Goal: Transaction & Acquisition: Purchase product/service

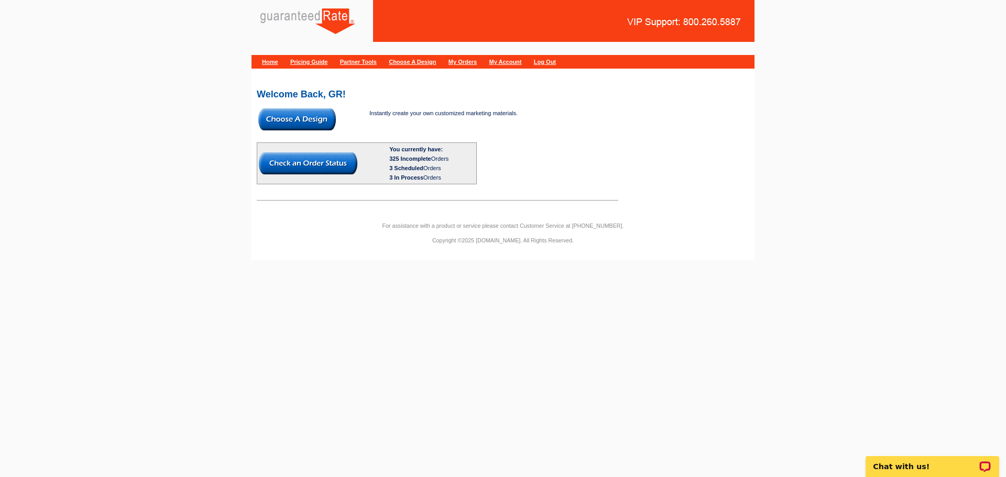
click at [313, 117] on img at bounding box center [297, 119] width 78 height 22
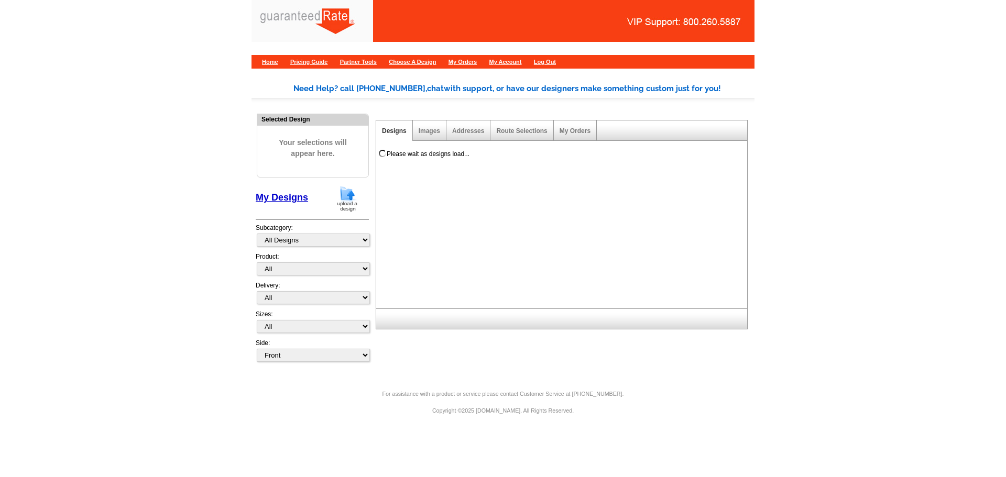
click at [346, 201] on img at bounding box center [347, 199] width 27 height 27
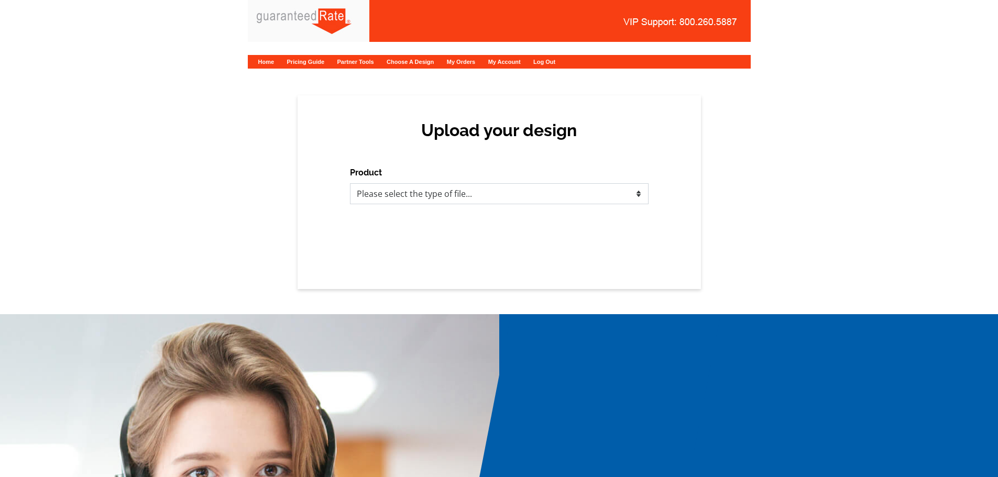
click at [388, 197] on select "Please select the type of file... Postcards Calendars Business Cards Letters an…" at bounding box center [499, 193] width 299 height 21
select select "1"
click at [350, 183] on select "Please select the type of file... Postcards Calendars Business Cards Letters an…" at bounding box center [499, 193] width 299 height 21
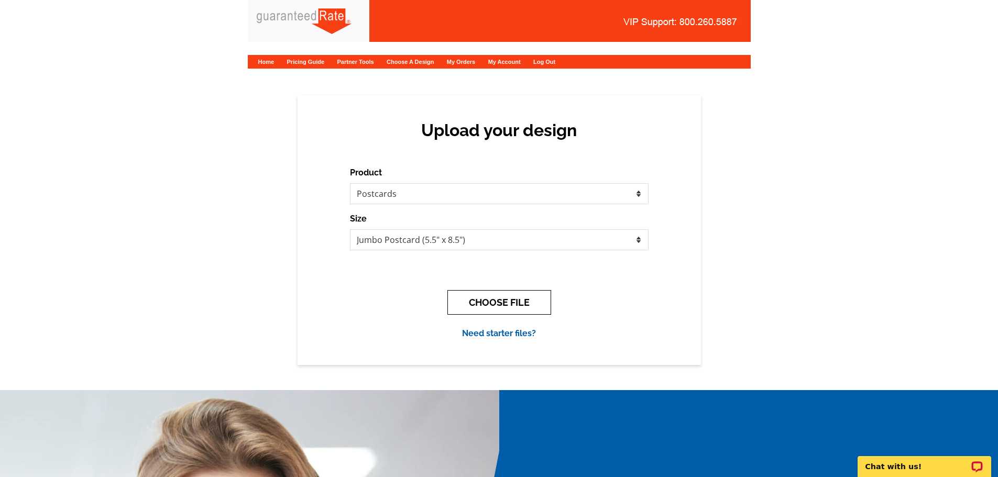
click at [511, 306] on button "CHOOSE FILE" at bounding box center [500, 302] width 104 height 25
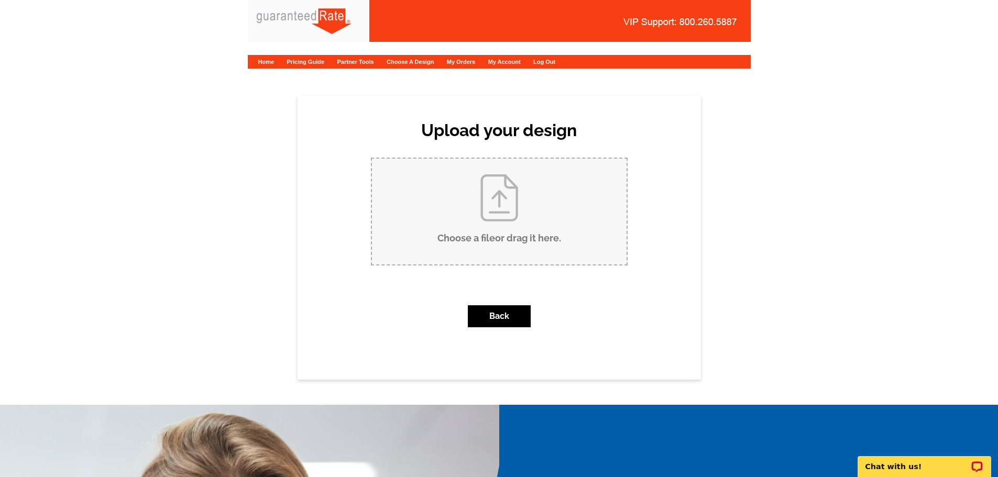
click at [503, 230] on input "Choose a file or drag it here ." at bounding box center [499, 212] width 255 height 106
type input "C:\fakepath\Just Sold-5 Bear Ln.pdf"
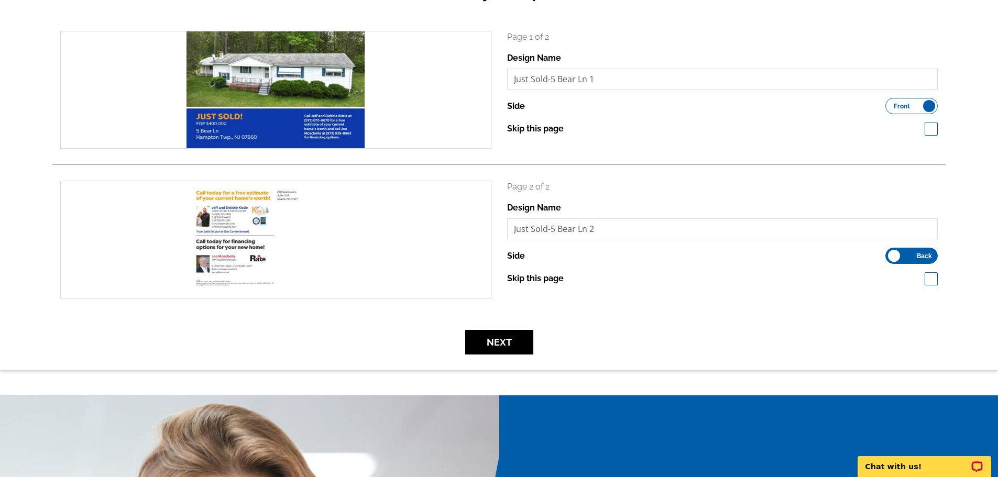
scroll to position [143, 0]
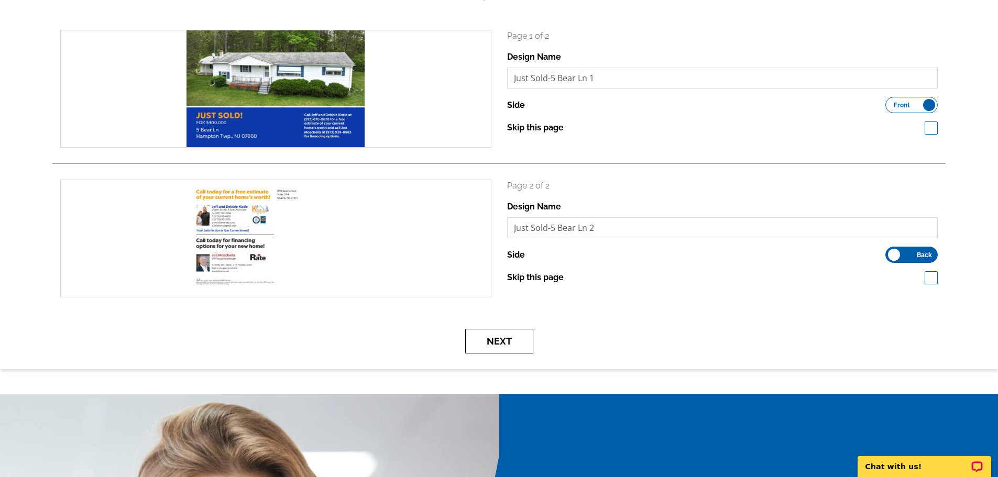
click at [496, 333] on button "Next" at bounding box center [499, 341] width 68 height 25
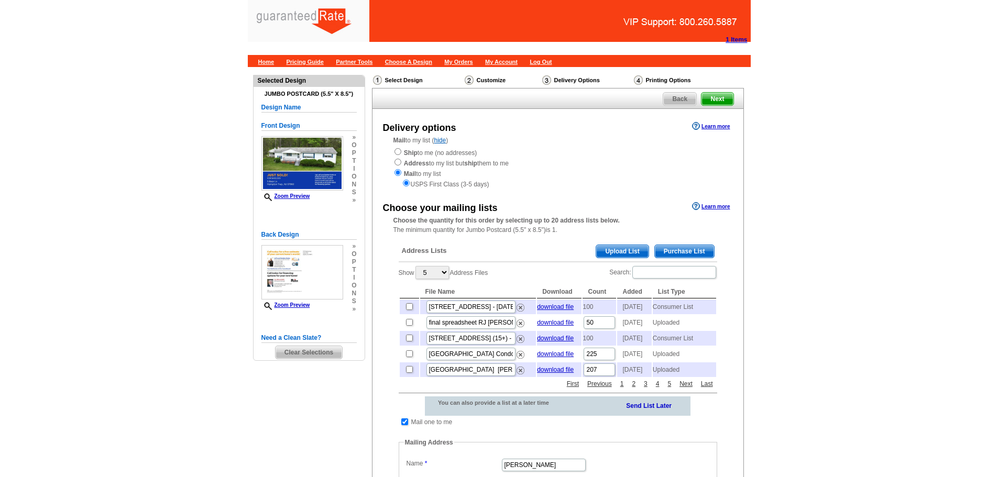
click at [693, 248] on span "Purchase List" at bounding box center [684, 251] width 59 height 13
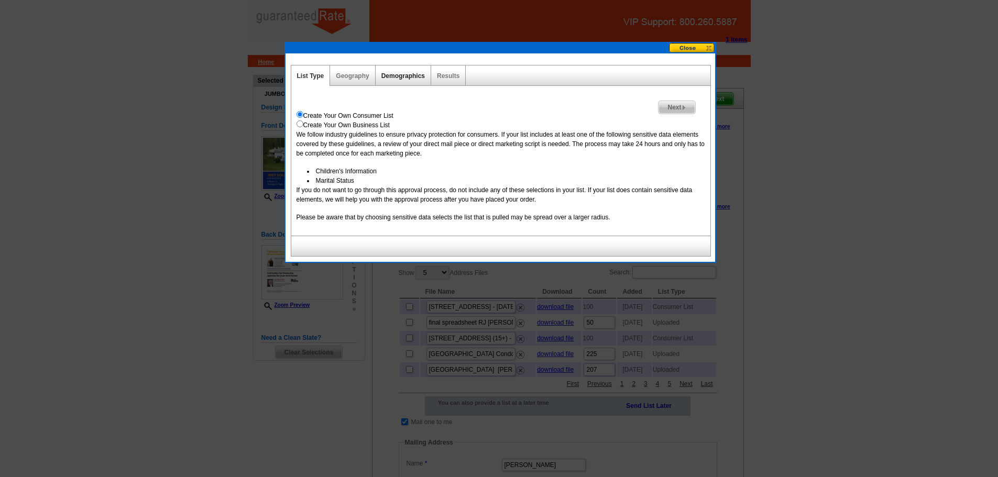
click at [411, 78] on link "Demographics" at bounding box center [404, 75] width 44 height 7
select select
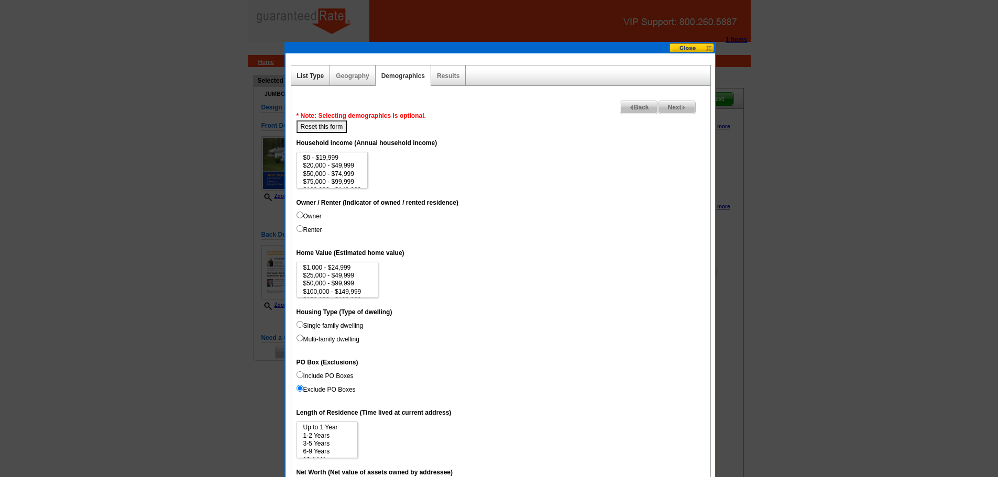
click at [322, 75] on link "List Type" at bounding box center [310, 75] width 27 height 7
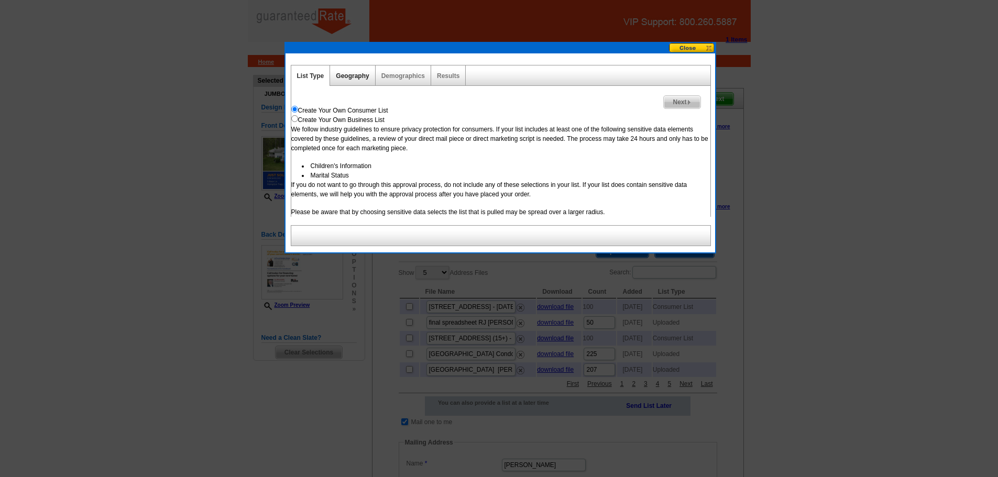
click at [357, 76] on link "Geography" at bounding box center [352, 75] width 33 height 7
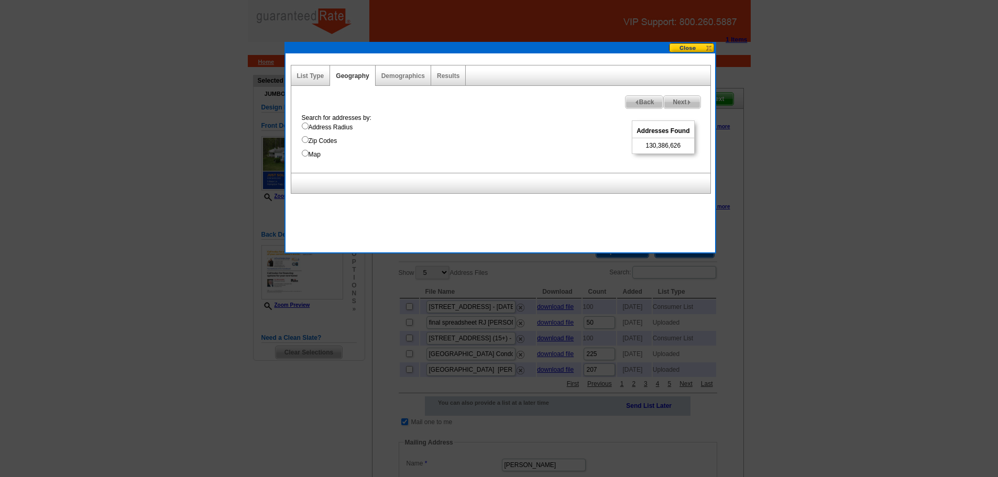
click at [305, 127] on input "Address Radius" at bounding box center [305, 126] width 7 height 7
radio input "true"
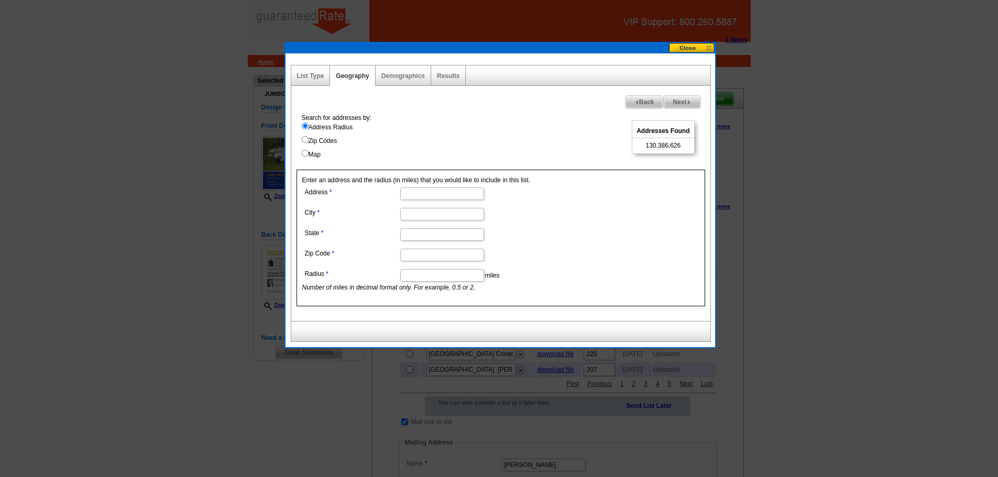
click at [448, 194] on input "Address" at bounding box center [442, 194] width 84 height 13
paste input "5 Bear Ln Hampton Twp., NJ 07860"
type input "5 Bear Ln Hampton Twp., NJ 07860"
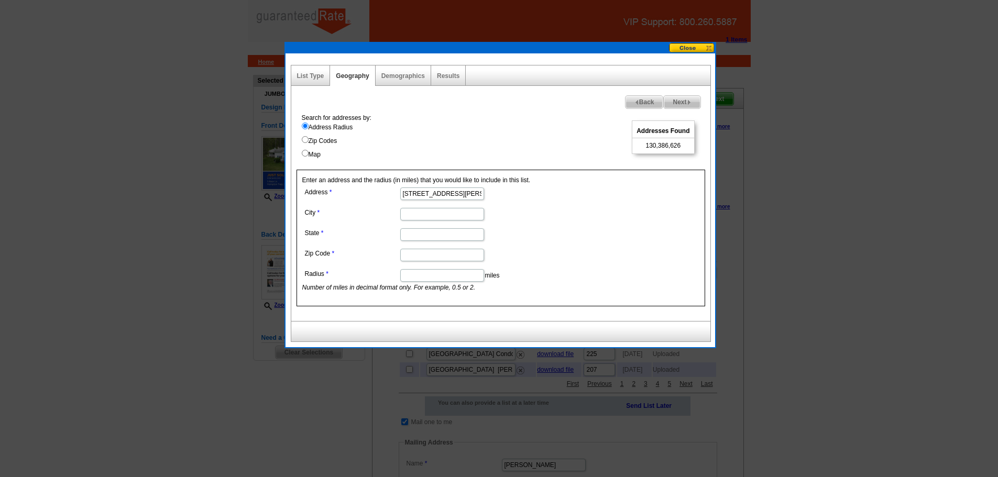
paste input "5 Bear Ln Hampton Twp., NJ 07860"
type input "5 Bear Ln Hampton Twp., NJ 07860"
drag, startPoint x: 430, startPoint y: 192, endPoint x: 548, endPoint y: 223, distance: 122.3
click at [548, 223] on dl "Address 5 Bear Ln Hampton Twp., NJ 07860 City 5 Bear Ln Hampton Twp., NJ 07860 …" at bounding box center [441, 238] width 279 height 107
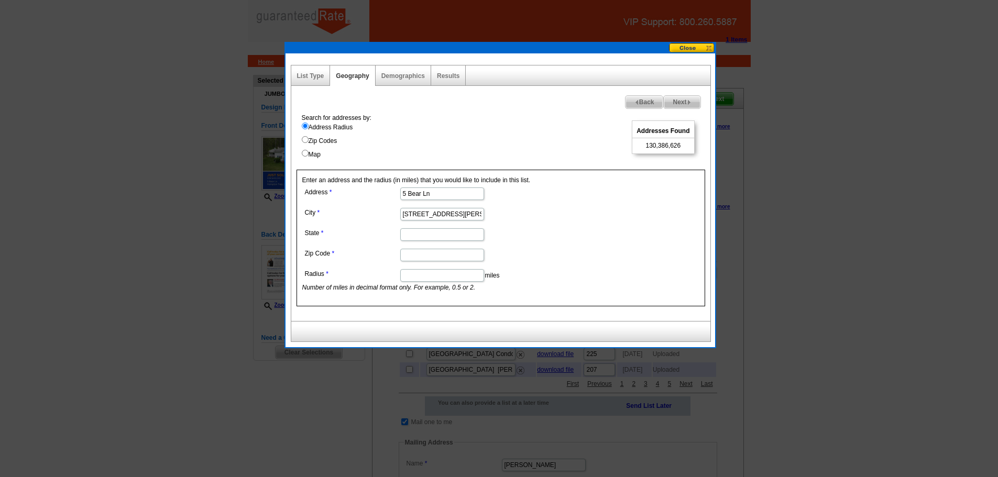
scroll to position [0, 0]
type input "5 Bear Ln"
drag, startPoint x: 432, startPoint y: 214, endPoint x: 320, endPoint y: 234, distance: 113.9
click at [320, 234] on dl "Address 5 Bear Ln City 5 Bear Ln Hampton Twp., NJ 07860 State Zip Code Radius m…" at bounding box center [441, 238] width 279 height 107
drag, startPoint x: 441, startPoint y: 215, endPoint x: 522, endPoint y: 225, distance: 81.3
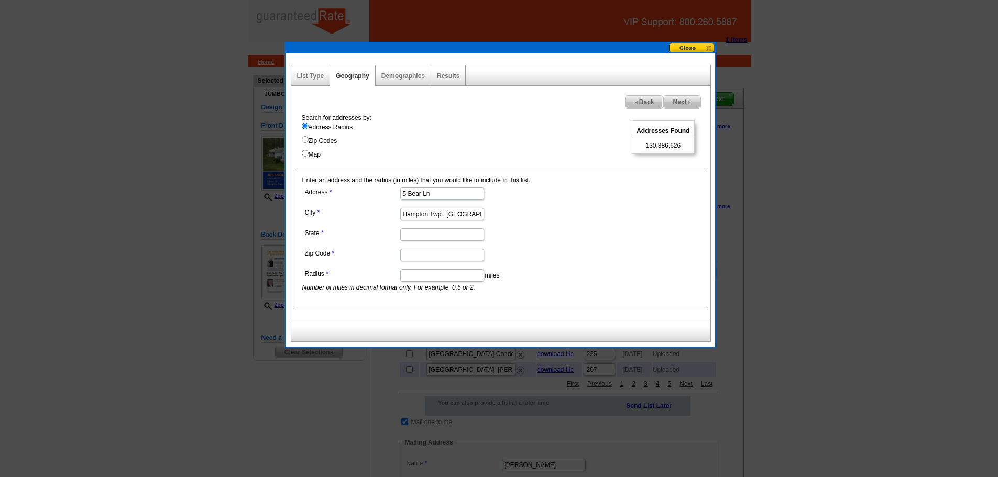
click at [522, 225] on dl "Address 5 Bear Ln City Hampton Twp., NJ 07860 State Zip Code Radius miles Numbe…" at bounding box center [441, 238] width 279 height 107
type input "Hampton Twp"
click at [420, 238] on input "State" at bounding box center [442, 235] width 84 height 13
click at [450, 240] on input "new jersey" at bounding box center [442, 235] width 84 height 13
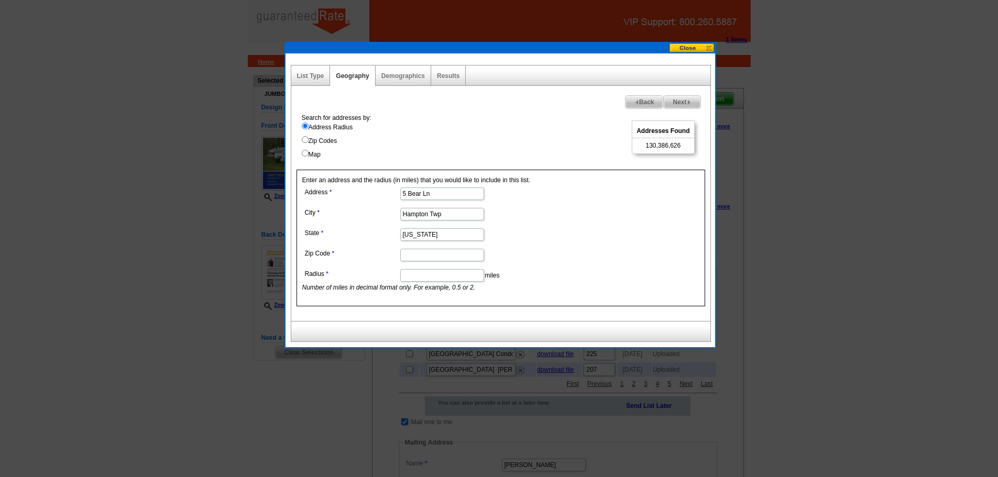
click at [450, 240] on input "new jersey" at bounding box center [442, 235] width 84 height 13
type input "NJ"
click at [446, 254] on input "Zip Code" at bounding box center [442, 255] width 84 height 13
paste input "5 Bear Ln Hampton Twp., NJ 07860"
drag, startPoint x: 461, startPoint y: 255, endPoint x: 256, endPoint y: 262, distance: 205.0
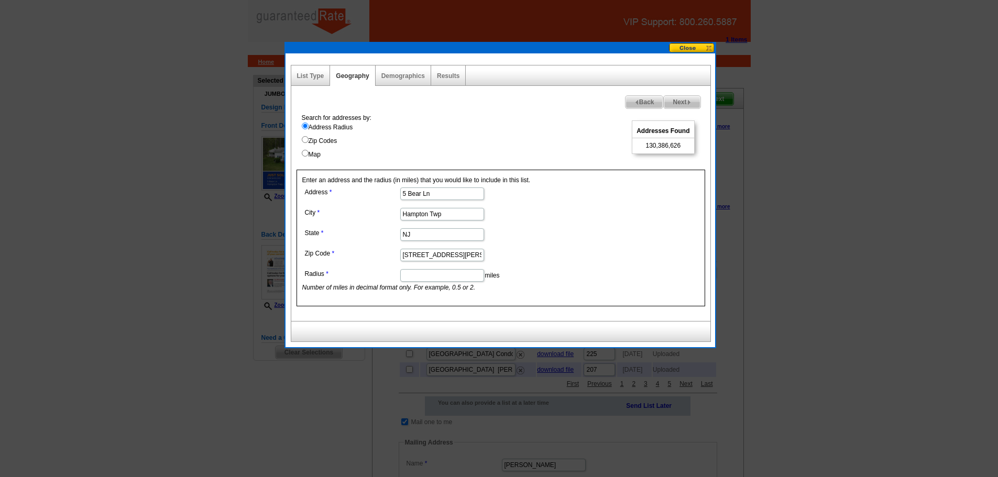
click at [256, 262] on body "1 Items Home Pricing Guide Partner Tools Choose A Design My Orders My Account L…" at bounding box center [499, 404] width 998 height 809
type input "07860"
click at [451, 281] on input "Radius" at bounding box center [442, 275] width 84 height 13
type input ".5"
click at [687, 103] on img at bounding box center [689, 102] width 5 height 5
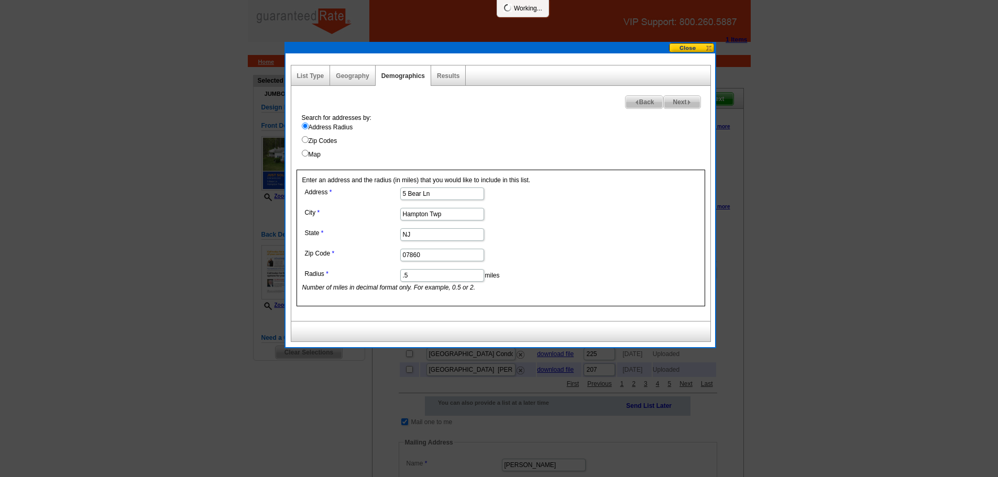
select select
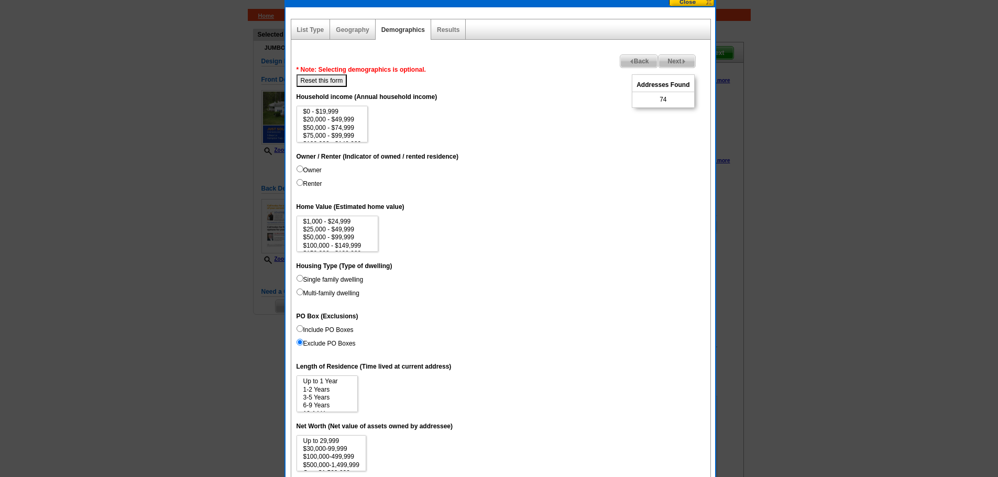
scroll to position [44, 0]
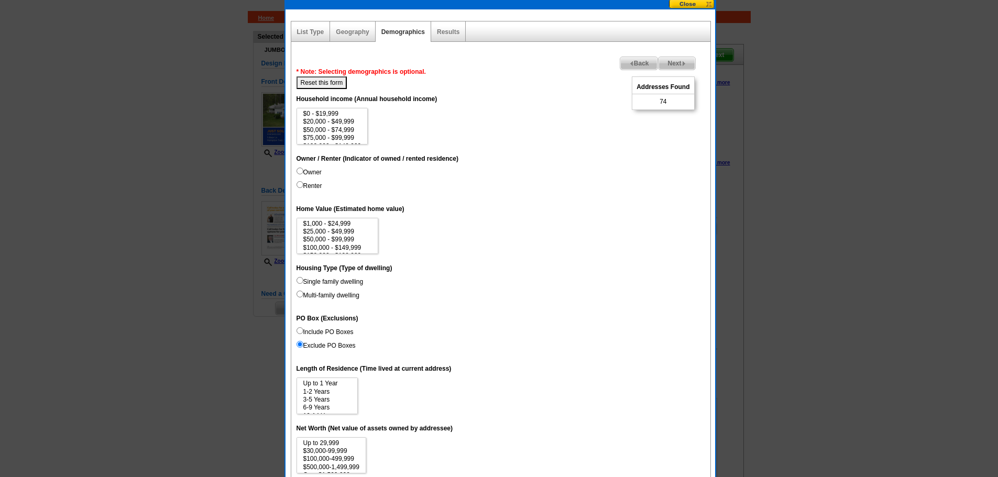
click at [361, 39] on div "Geography" at bounding box center [352, 31] width 45 height 20
click at [356, 30] on link "Geography" at bounding box center [352, 31] width 33 height 7
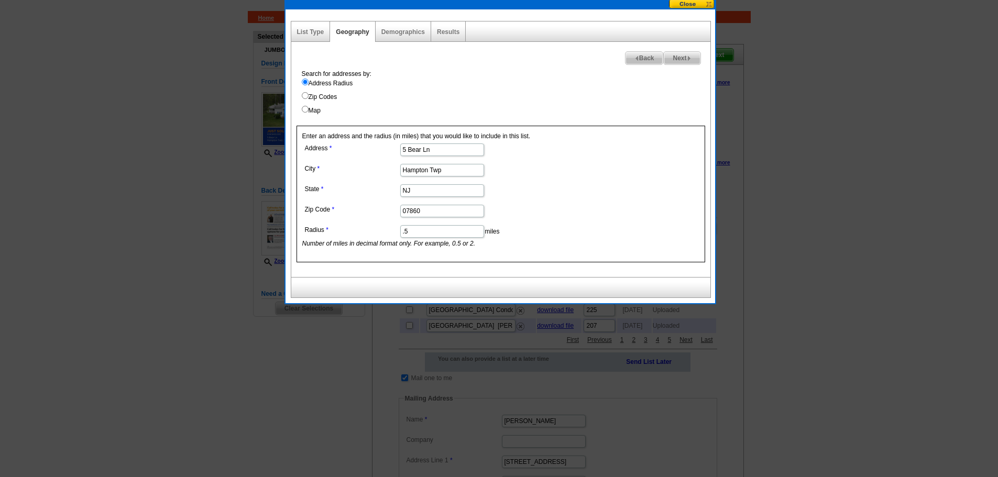
click at [432, 231] on input ".5" at bounding box center [442, 231] width 84 height 13
type input "."
type input "2"
click at [683, 60] on span "Next" at bounding box center [682, 58] width 36 height 13
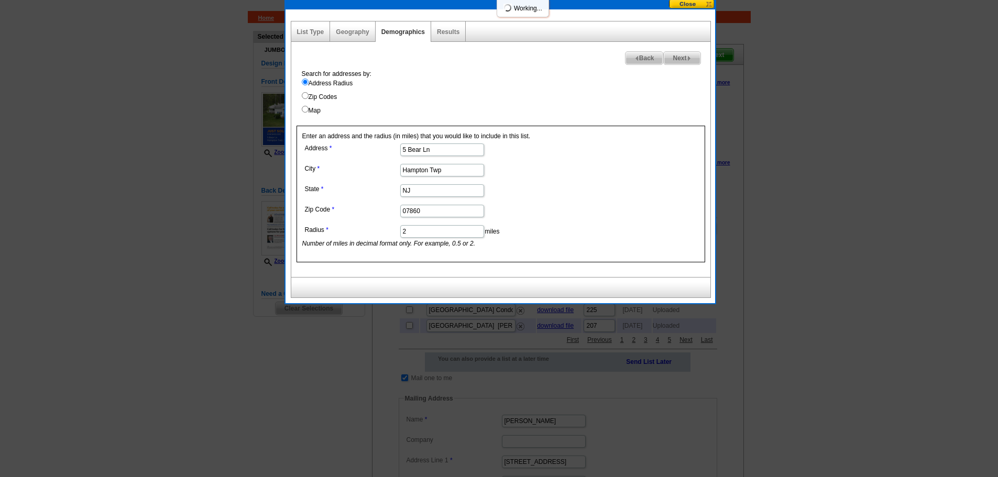
select select
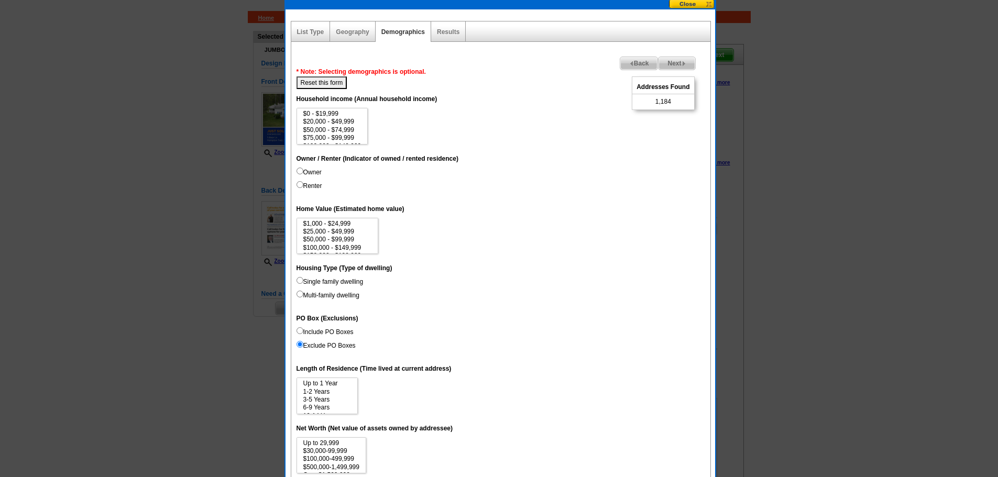
click at [638, 68] on span "Back" at bounding box center [640, 63] width 38 height 13
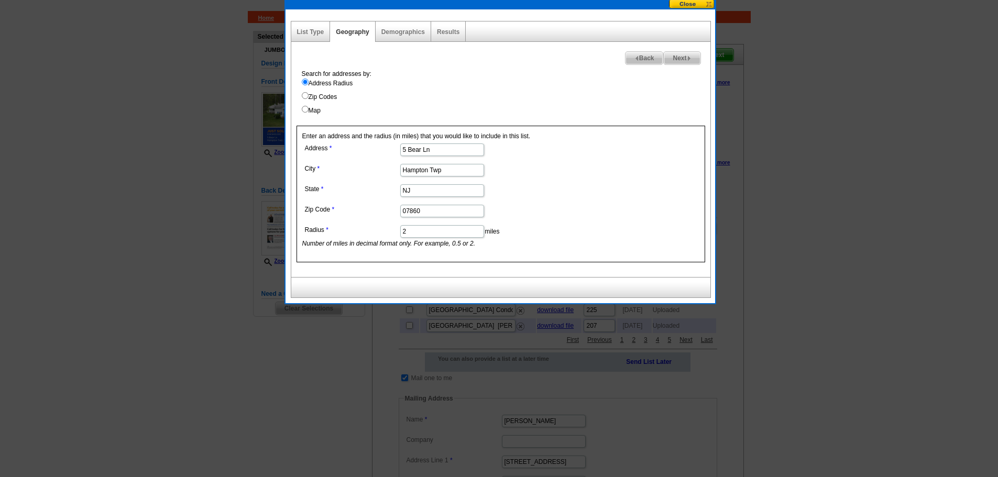
click at [421, 236] on input "2" at bounding box center [442, 231] width 84 height 13
type input "1"
click at [681, 61] on span "Next" at bounding box center [682, 58] width 36 height 13
select select
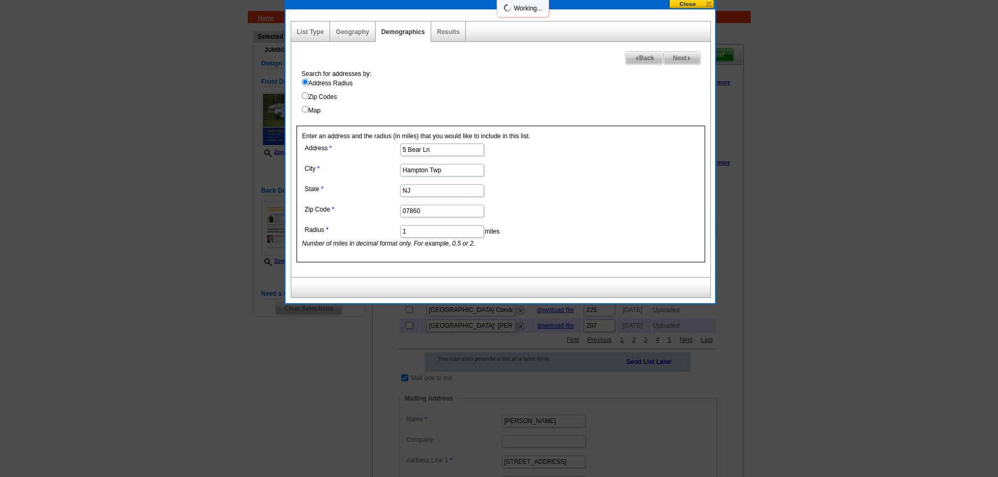
select select
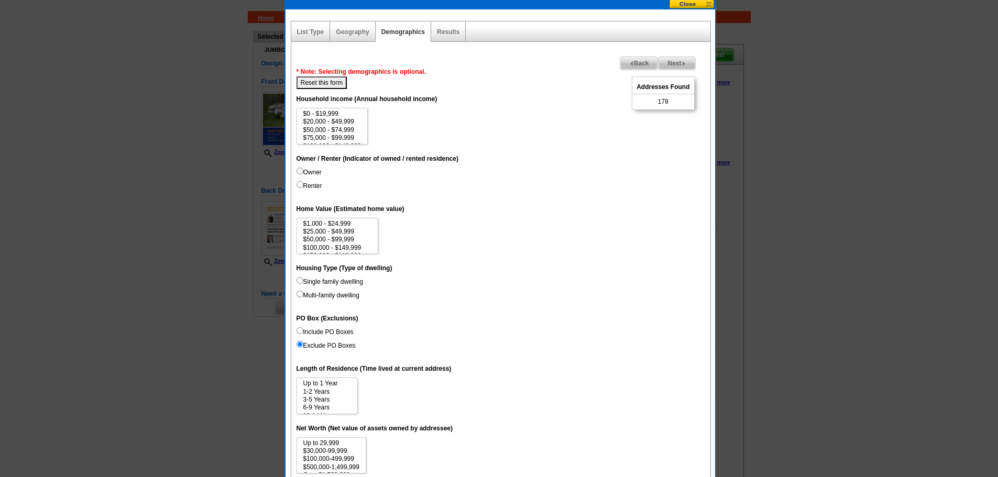
click at [634, 61] on span "Back" at bounding box center [640, 63] width 38 height 13
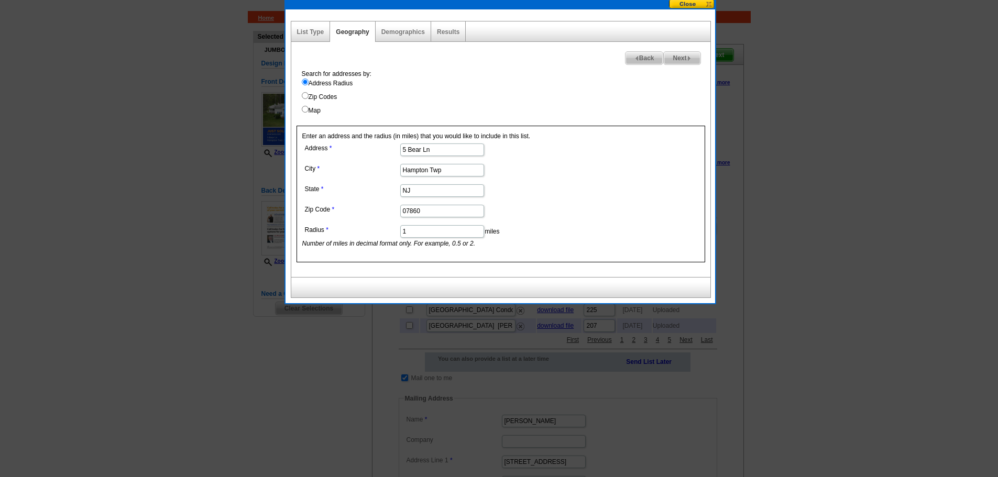
click at [430, 229] on input "1" at bounding box center [442, 231] width 84 height 13
type input "1.5"
click at [687, 55] on span "Next" at bounding box center [682, 58] width 36 height 13
select select
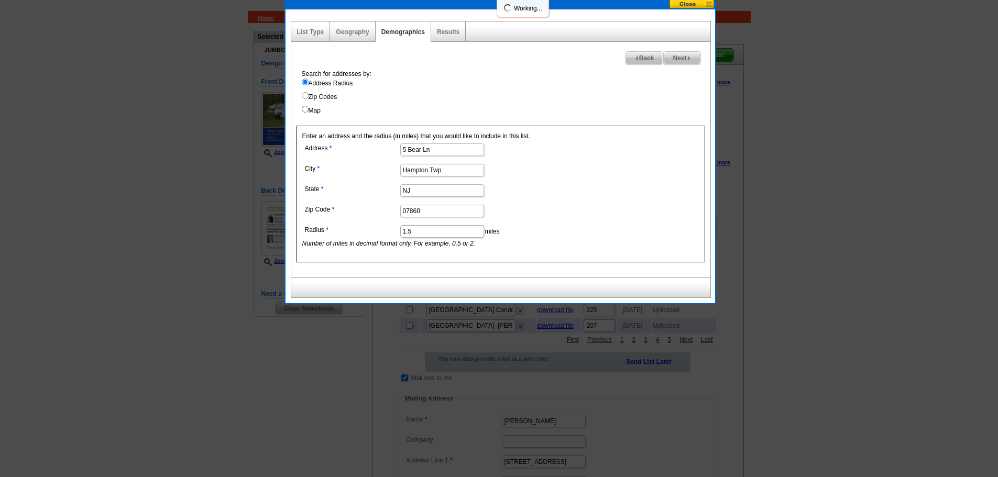
select select
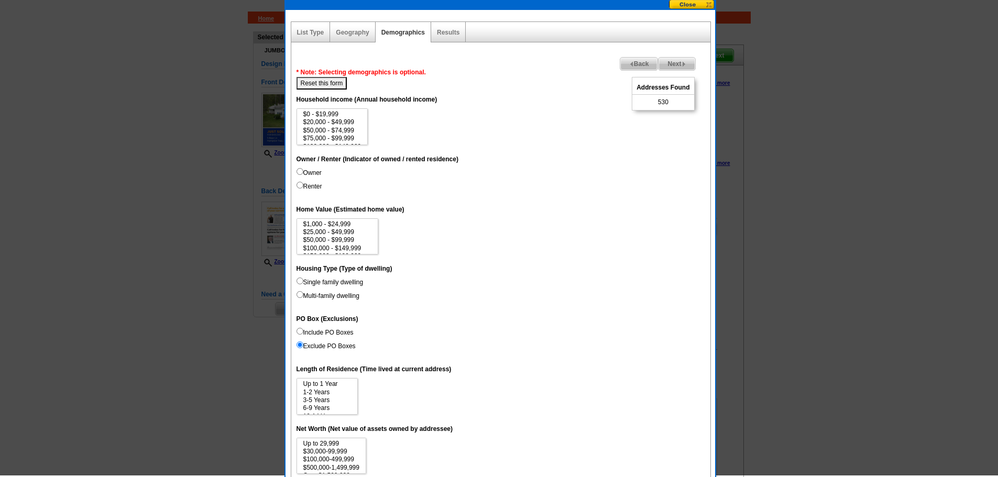
scroll to position [42, 0]
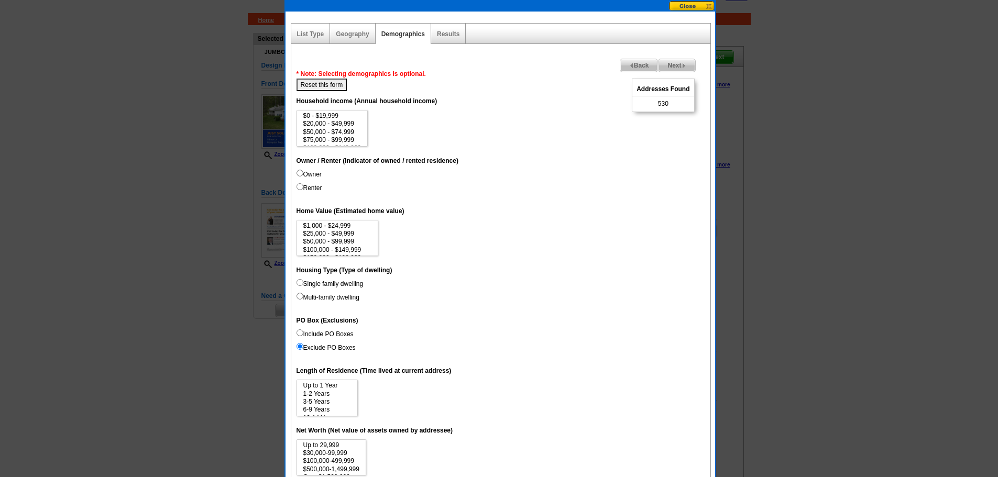
click at [641, 64] on span "Back" at bounding box center [640, 65] width 38 height 13
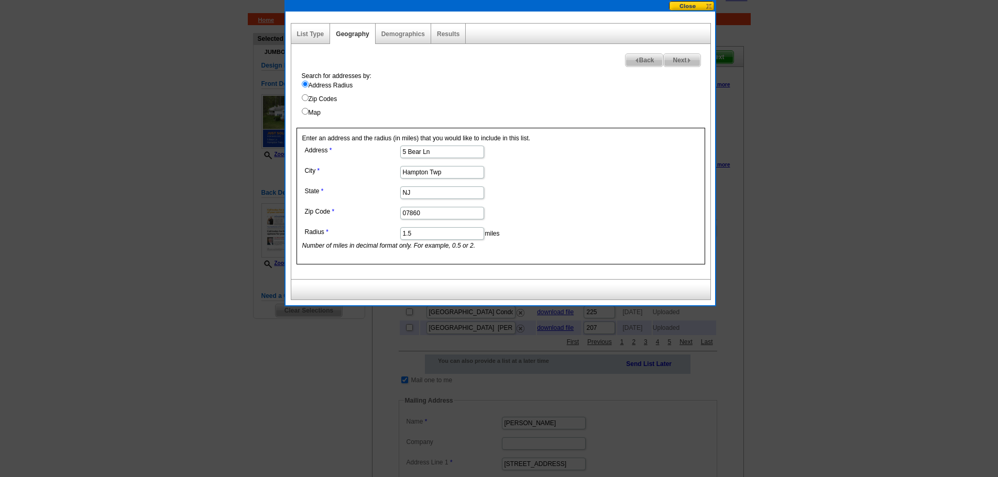
click at [427, 237] on input "1.5" at bounding box center [442, 233] width 84 height 13
type input "1.4"
click at [672, 56] on span "Next" at bounding box center [682, 60] width 36 height 13
select select
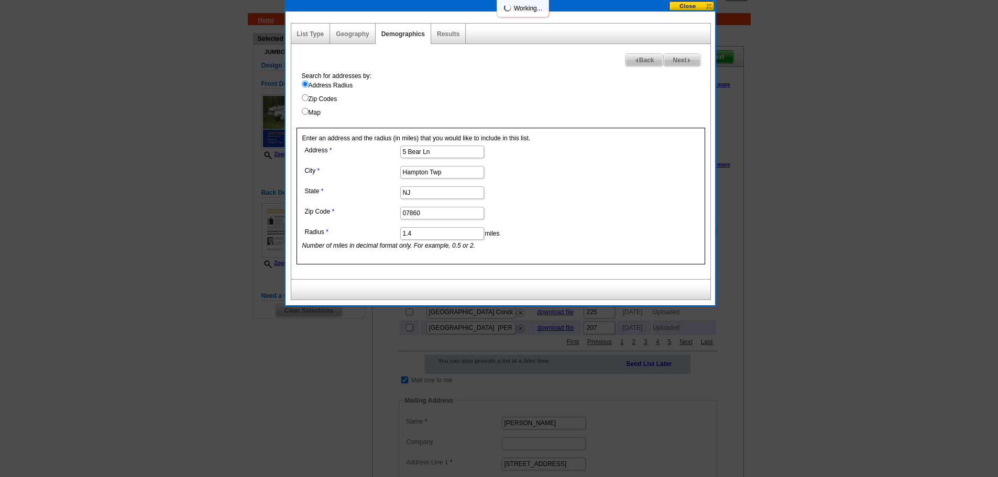
select select
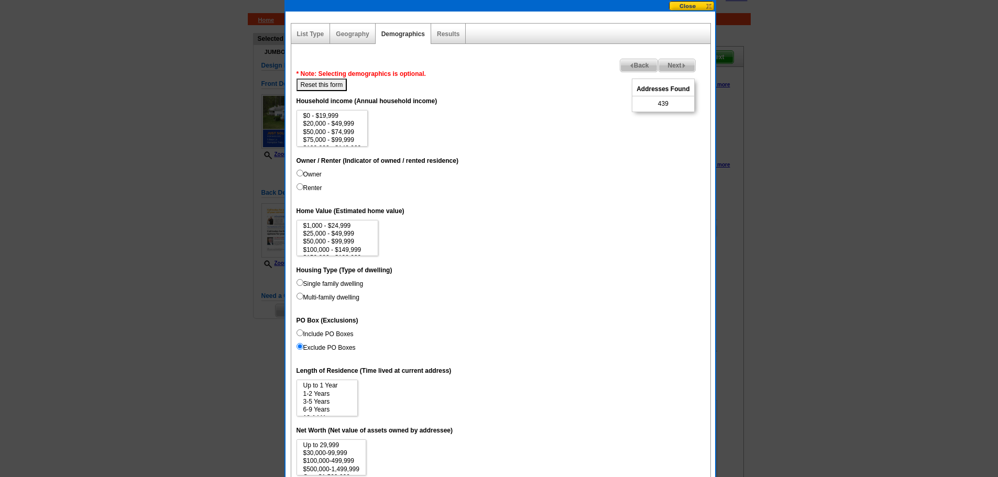
click at [644, 66] on span "Back" at bounding box center [640, 65] width 38 height 13
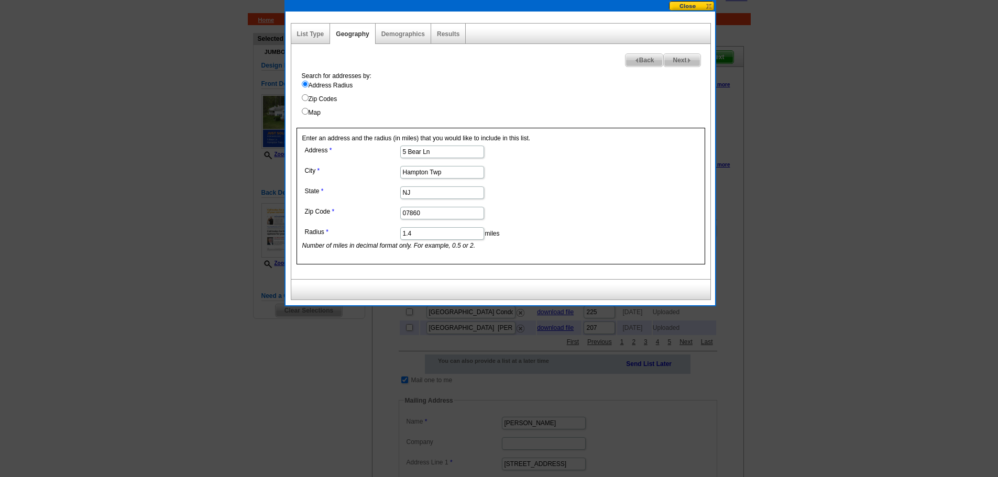
click at [454, 238] on input "1.4" at bounding box center [442, 233] width 84 height 13
type input "1.35"
click at [681, 62] on span "Next" at bounding box center [682, 60] width 36 height 13
select select
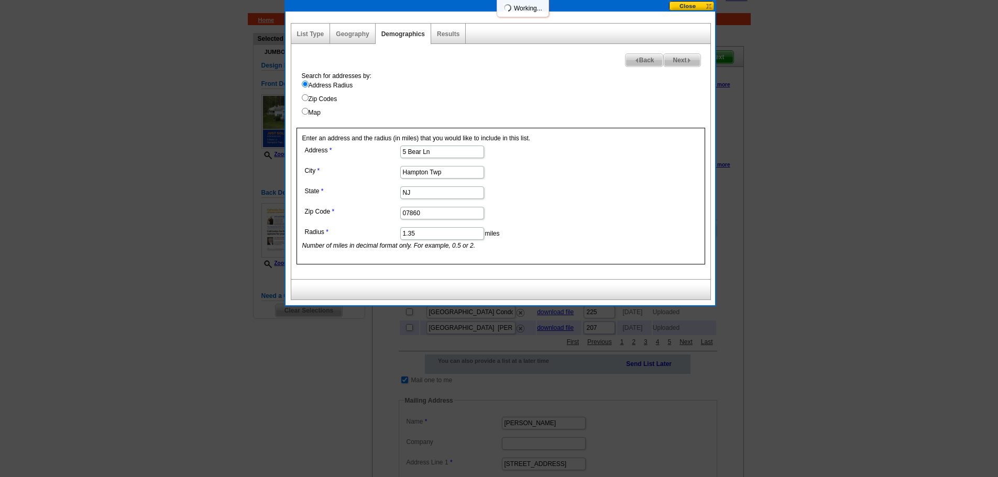
select select
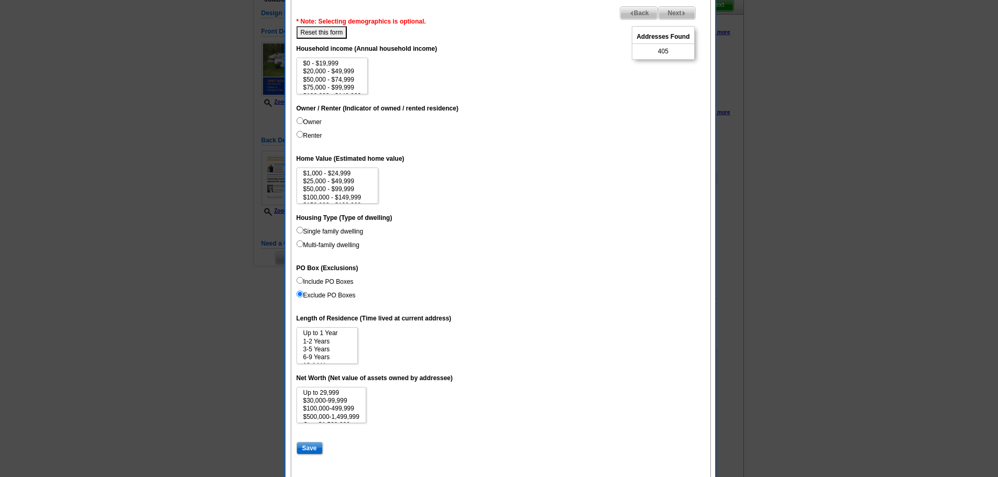
scroll to position [95, 0]
click at [680, 15] on span "Next" at bounding box center [677, 12] width 36 height 13
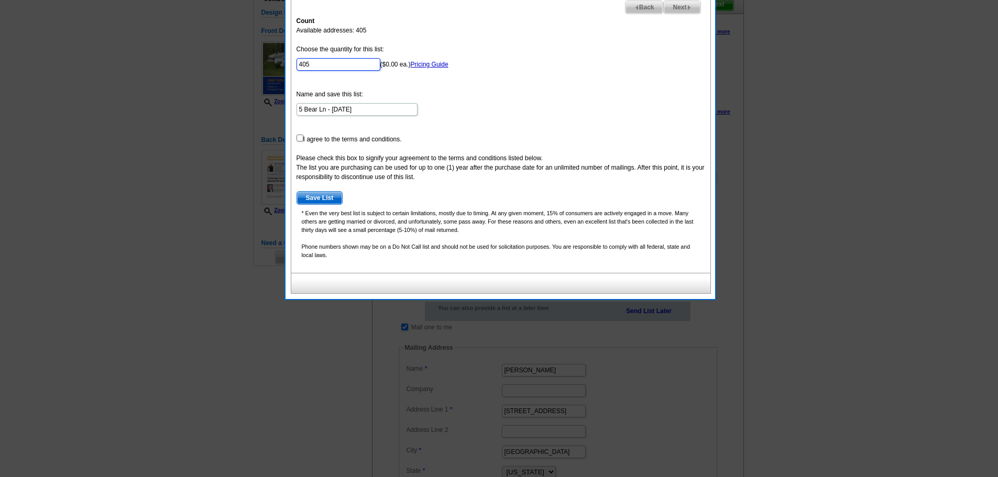
click at [316, 66] on input "405" at bounding box center [339, 64] width 84 height 13
type input "400"
click at [304, 138] on form "Choose the quantity for this list: 400 ($0.00 ea.) Pricing Guide Name and save …" at bounding box center [501, 125] width 409 height 160
click at [298, 138] on input "checkbox" at bounding box center [300, 138] width 7 height 7
checkbox input "true"
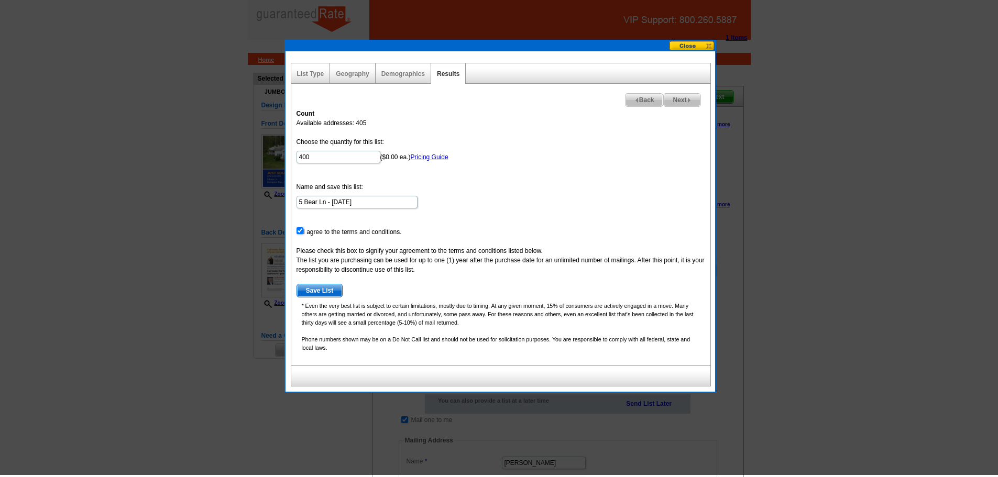
scroll to position [0, 0]
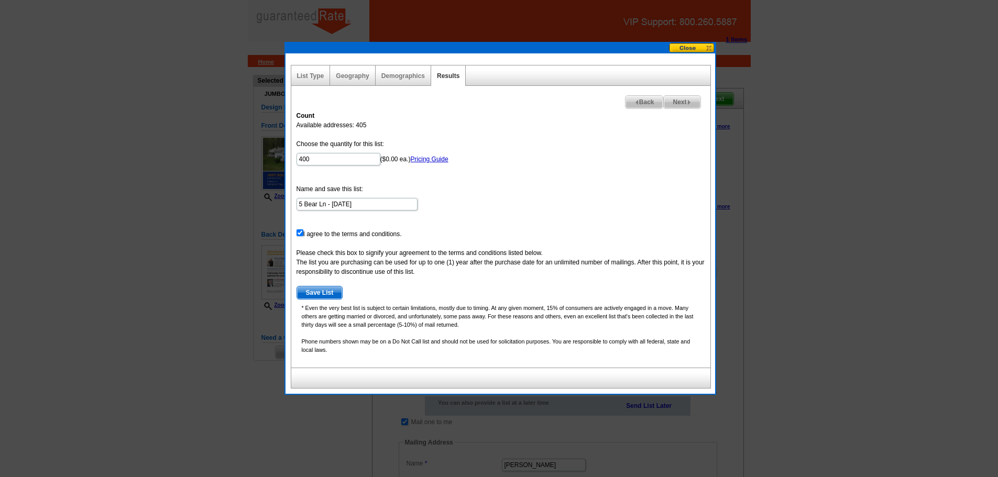
click at [318, 290] on span "Save List" at bounding box center [320, 293] width 46 height 13
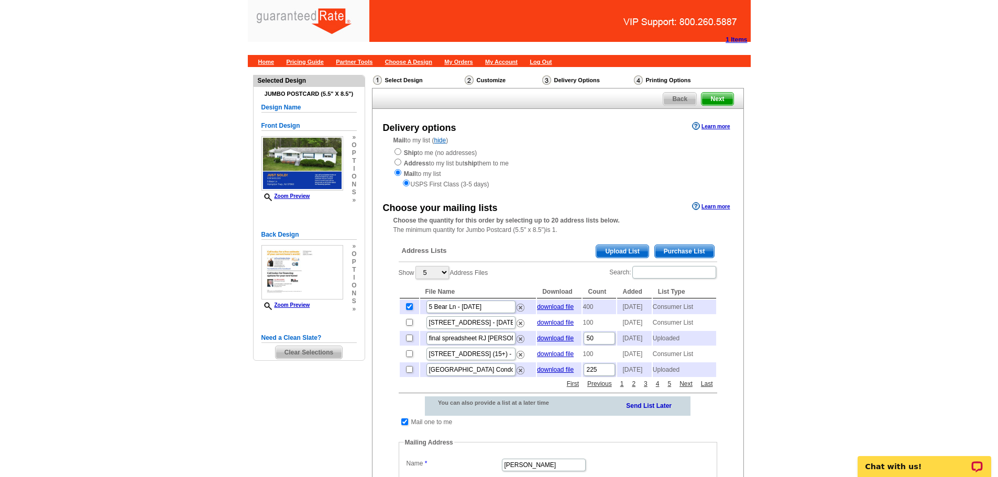
click at [900, 446] on body "Chat with us!" at bounding box center [924, 460] width 147 height 33
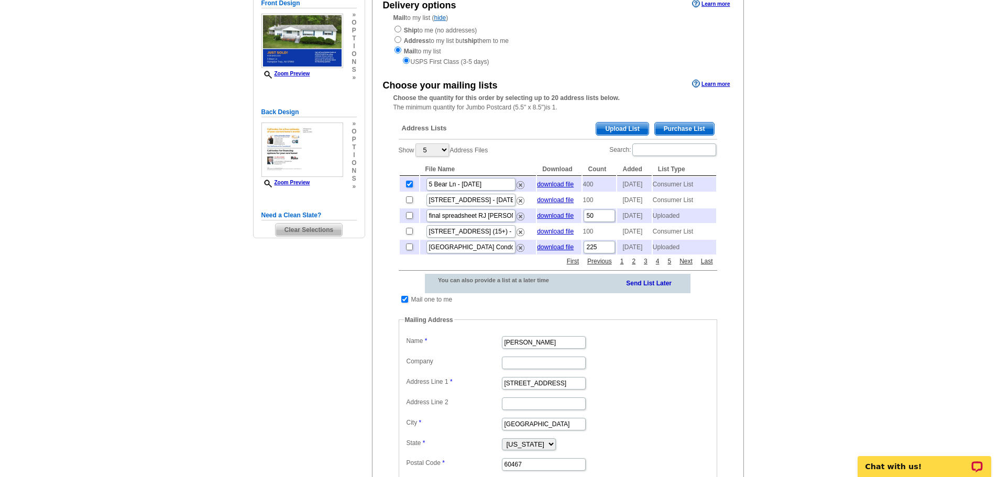
scroll to position [240, 0]
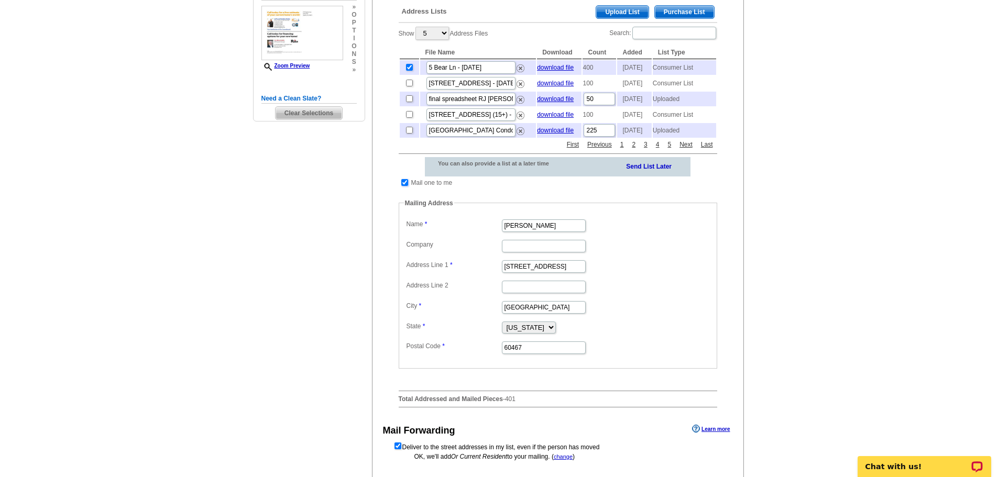
click at [406, 186] on input "checkbox" at bounding box center [404, 182] width 7 height 7
checkbox input "false"
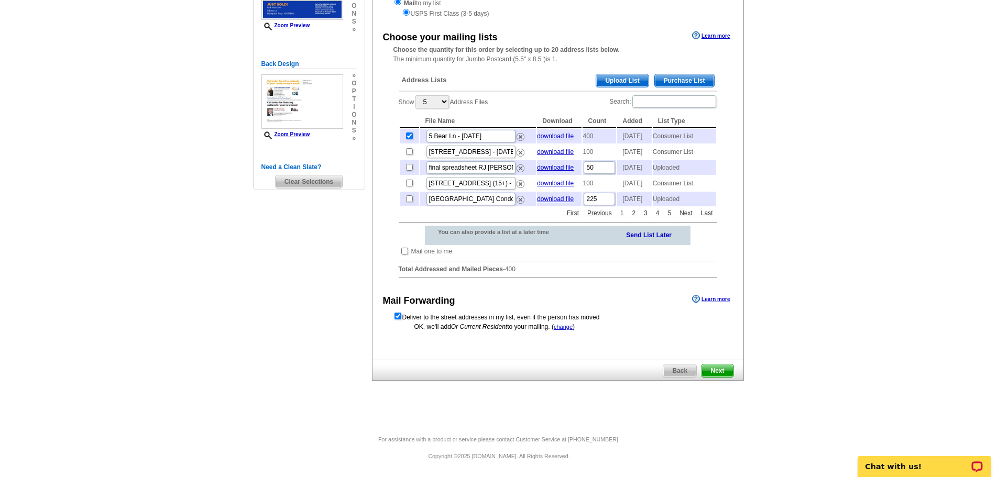
click at [714, 373] on span "Next" at bounding box center [717, 371] width 31 height 13
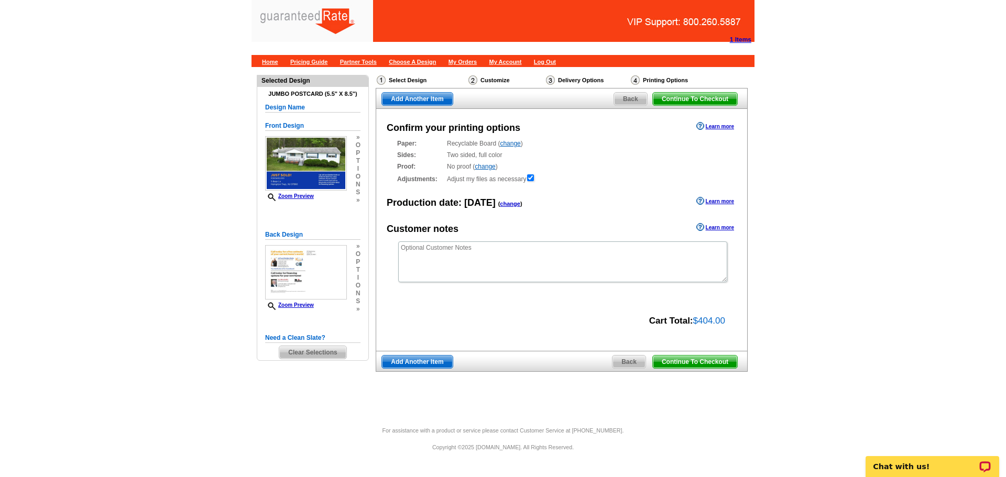
click at [690, 360] on span "Continue To Checkout" at bounding box center [695, 362] width 84 height 13
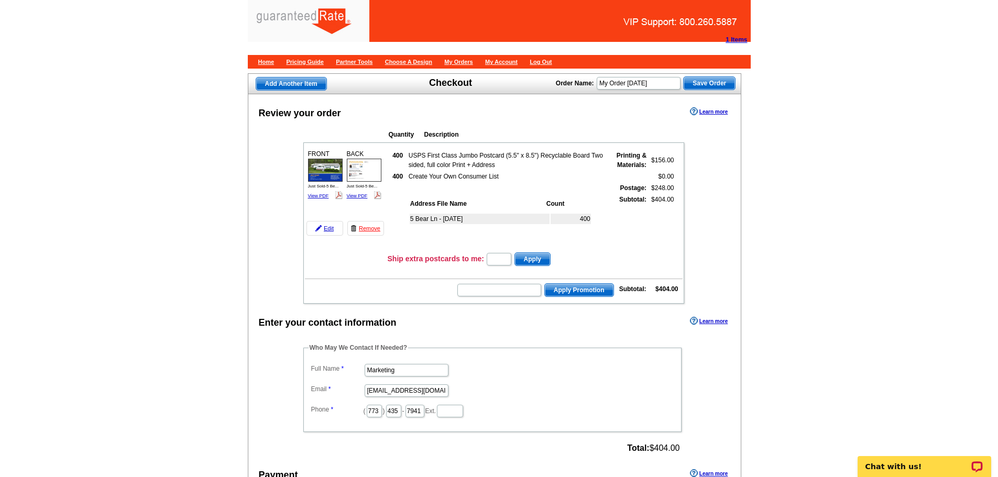
click at [397, 264] on td "Ship extra postcards to me: Apply" at bounding box center [535, 260] width 296 height 16
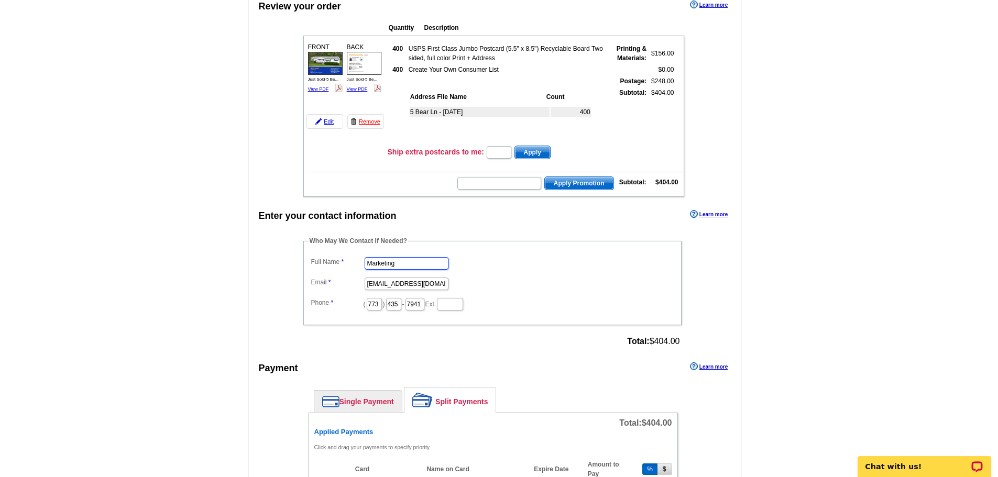
click at [396, 266] on input "Marketing" at bounding box center [407, 263] width 84 height 13
type input "[PERSON_NAME]"
click at [560, 278] on dd "[EMAIL_ADDRESS][DOMAIN_NAME]" at bounding box center [493, 283] width 368 height 16
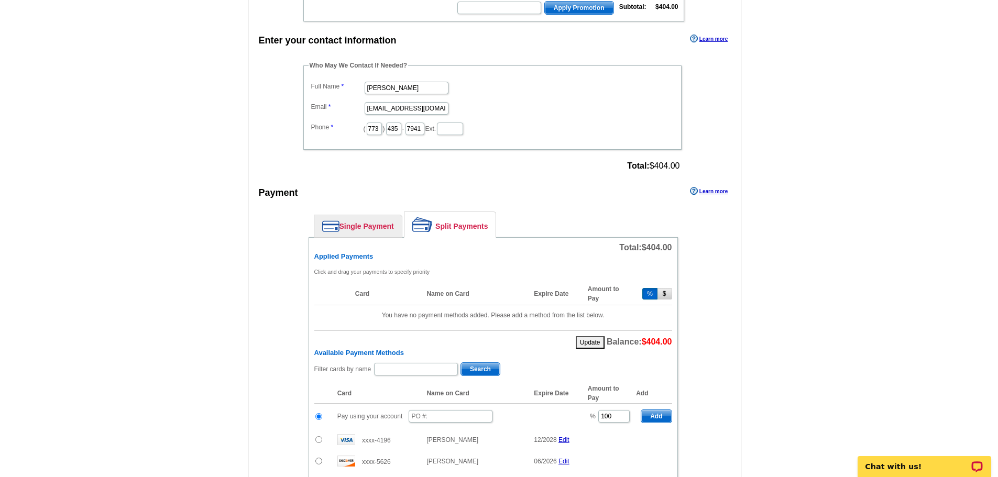
scroll to position [360, 0]
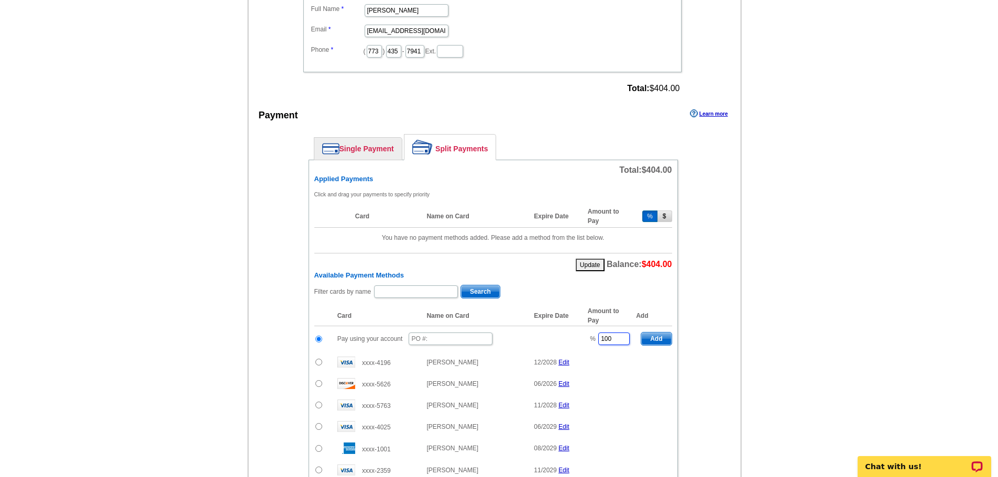
click at [607, 340] on input "100" at bounding box center [614, 339] width 31 height 13
type input "50"
click at [435, 341] on input "text" at bounding box center [451, 339] width 84 height 13
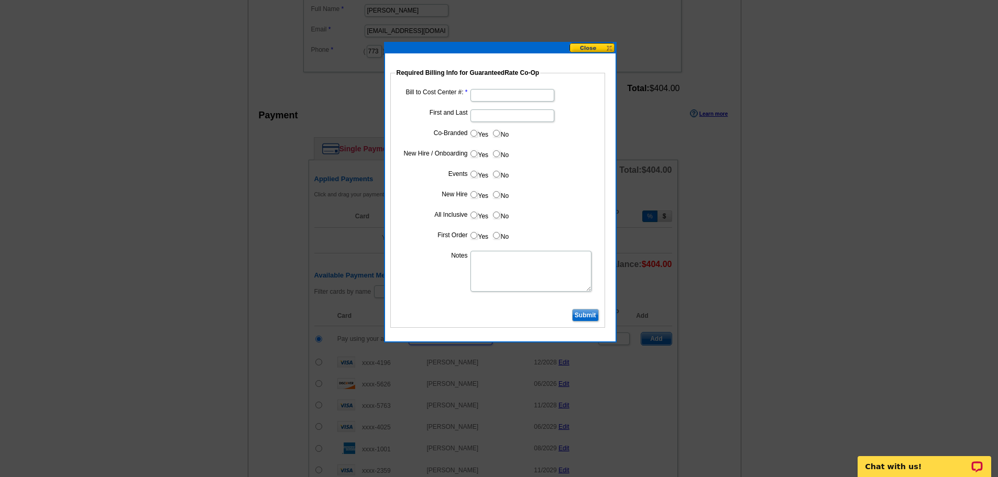
type input "09162025_1030_SW"
click at [493, 98] on input "Bill to Cost Center #:" at bounding box center [513, 95] width 84 height 13
type input "1766"
click at [493, 112] on input "First and Last" at bounding box center [513, 116] width 84 height 13
type input "[PERSON_NAME]"
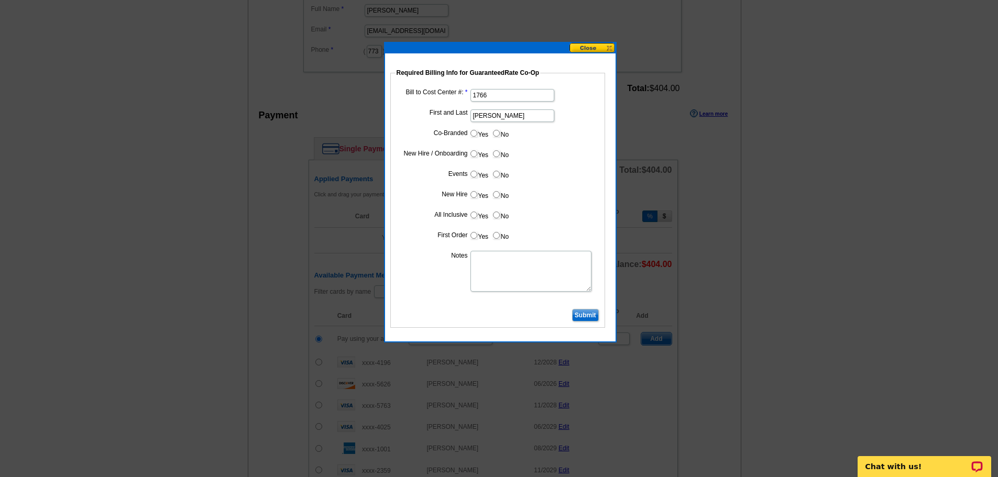
click at [473, 134] on input "Yes" at bounding box center [474, 133] width 7 height 7
radio input "true"
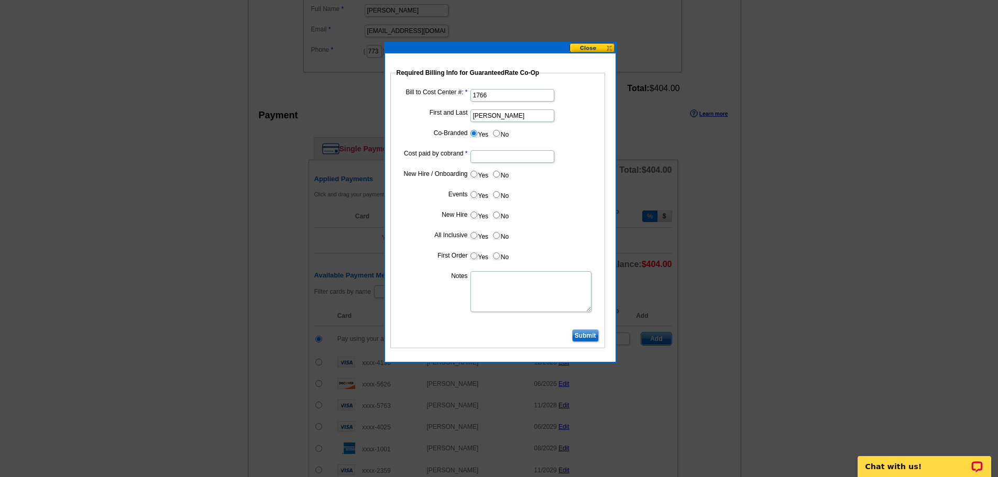
click at [483, 160] on input "Cost paid by cobrand" at bounding box center [513, 156] width 84 height 13
type input "50"
click at [495, 176] on input "No" at bounding box center [496, 174] width 7 height 7
radio input "true"
click at [494, 180] on label "No" at bounding box center [500, 174] width 17 height 12
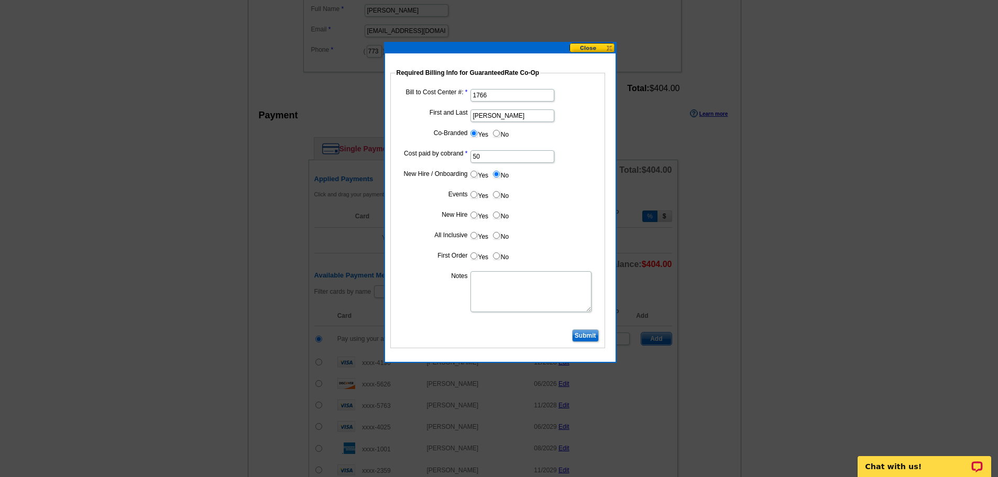
click at [494, 178] on input "No" at bounding box center [496, 174] width 7 height 7
click at [497, 197] on input "No" at bounding box center [496, 194] width 7 height 7
radio input "true"
click at [498, 214] on input "No" at bounding box center [496, 215] width 7 height 7
radio input "true"
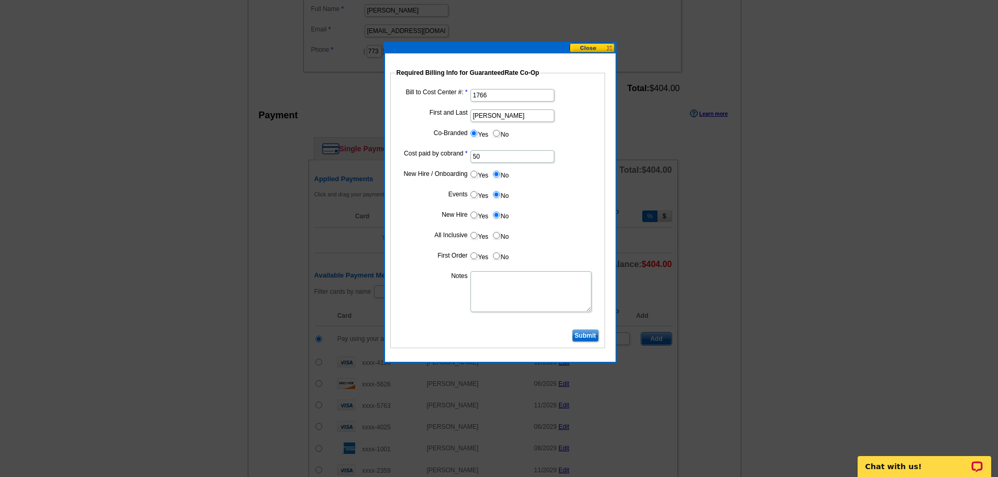
click at [498, 233] on input "No" at bounding box center [496, 235] width 7 height 7
radio input "true"
click at [494, 254] on input "No" at bounding box center [496, 256] width 7 height 7
radio input "true"
click at [500, 275] on textarea "Notes" at bounding box center [531, 292] width 121 height 41
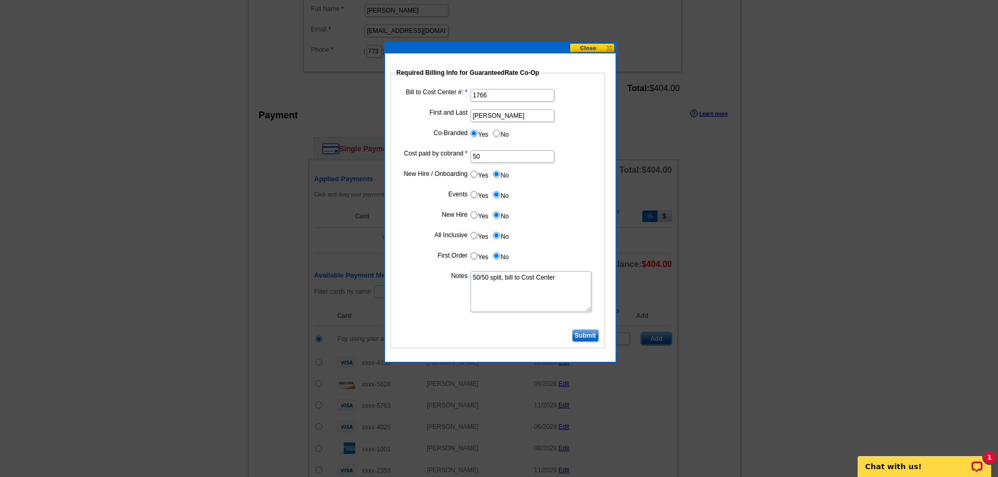
type textarea "50/50 split, bill to Cost Center"
click at [587, 336] on input "Submit" at bounding box center [585, 336] width 27 height 13
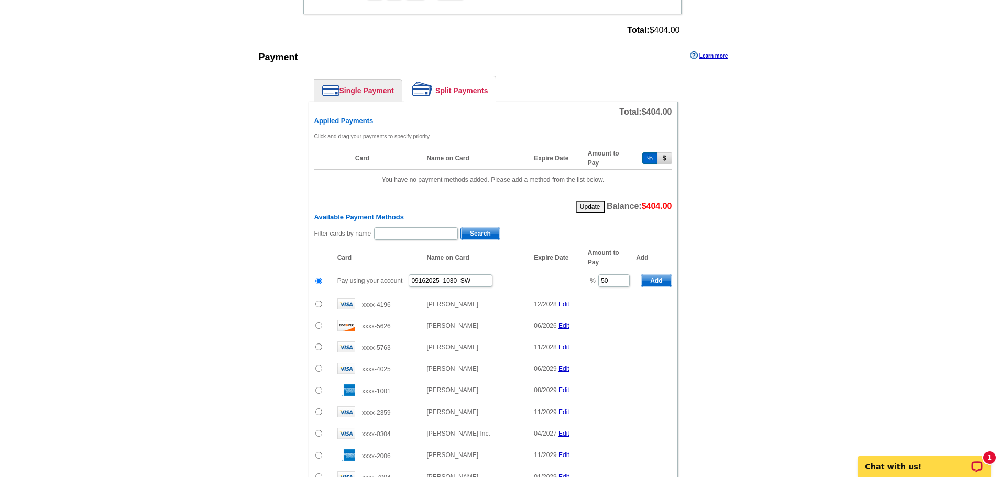
scroll to position [429, 0]
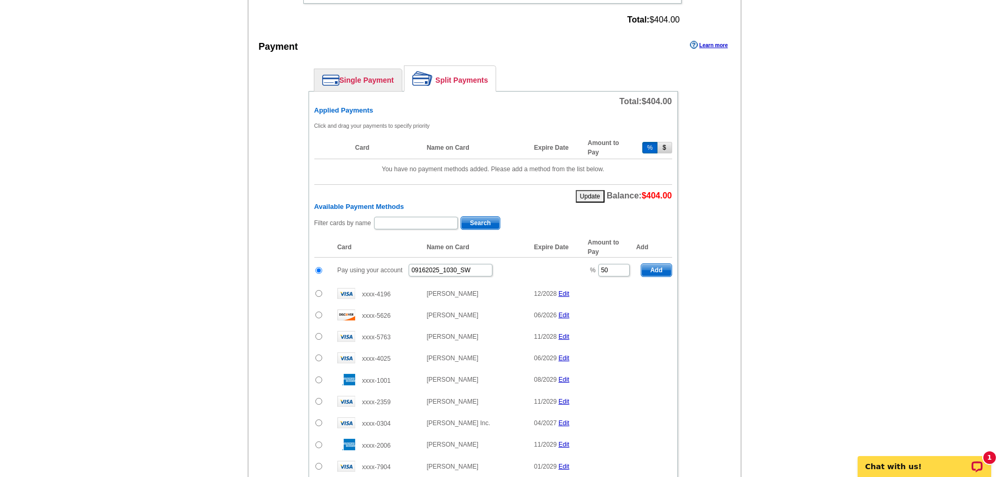
click at [655, 273] on span "Add" at bounding box center [657, 270] width 30 height 13
type input "100"
radio input "false"
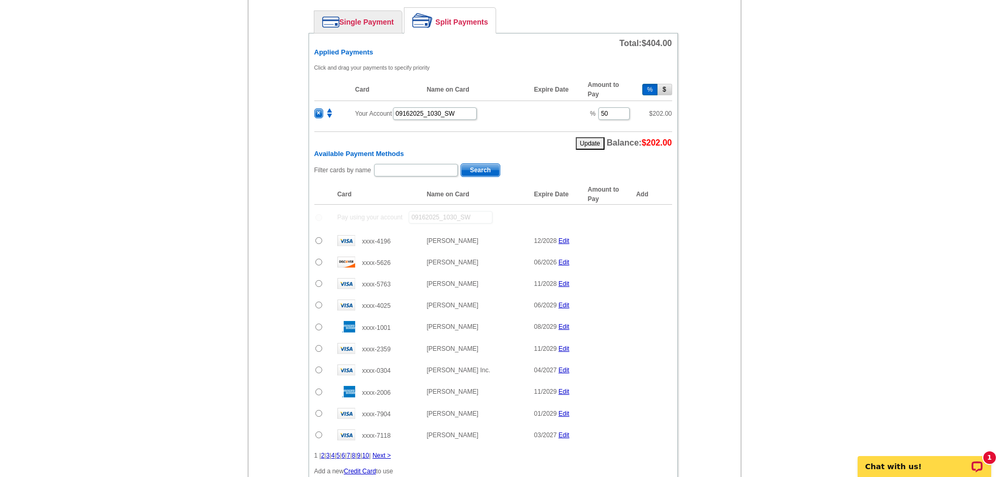
scroll to position [487, 0]
click at [411, 175] on input "text" at bounding box center [416, 170] width 84 height 13
type input "kistle"
click at [492, 175] on span "Search" at bounding box center [480, 170] width 39 height 13
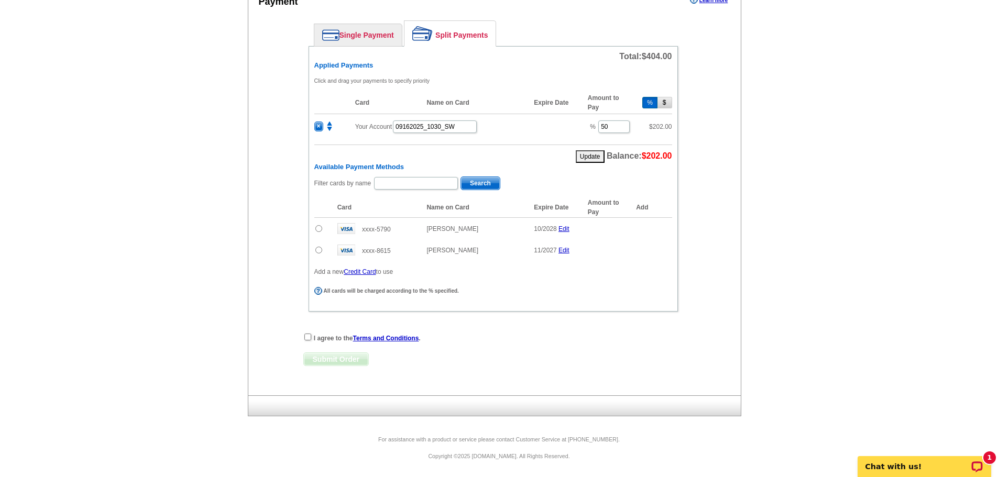
scroll to position [474, 0]
click at [319, 231] on input "radio" at bounding box center [319, 228] width 7 height 7
click at [663, 232] on span "Add" at bounding box center [657, 230] width 30 height 13
radio input "false"
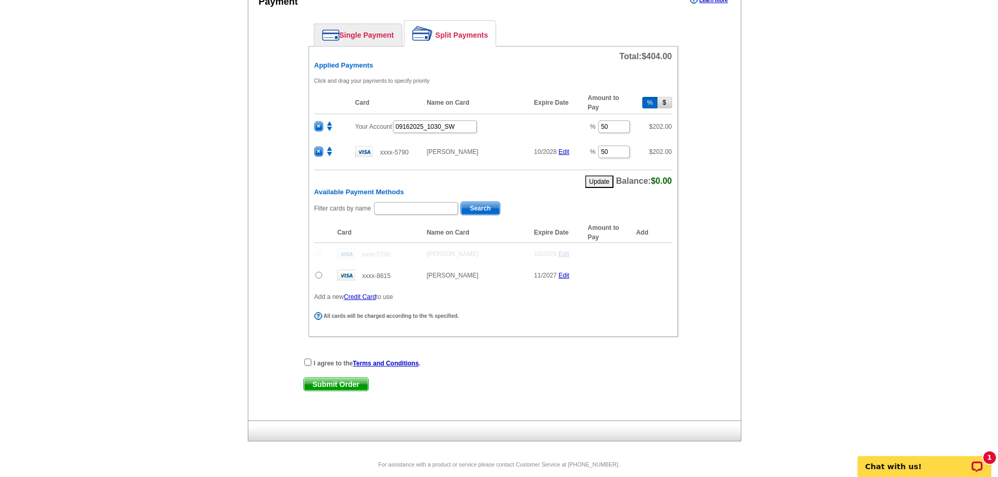
click at [302, 361] on div "I agree to the Terms and Conditions . Submit Order Submit Order" at bounding box center [494, 379] width 422 height 43
click at [309, 363] on input "checkbox" at bounding box center [308, 362] width 7 height 7
checkbox input "true"
click at [342, 385] on span "Submit Order" at bounding box center [336, 384] width 64 height 13
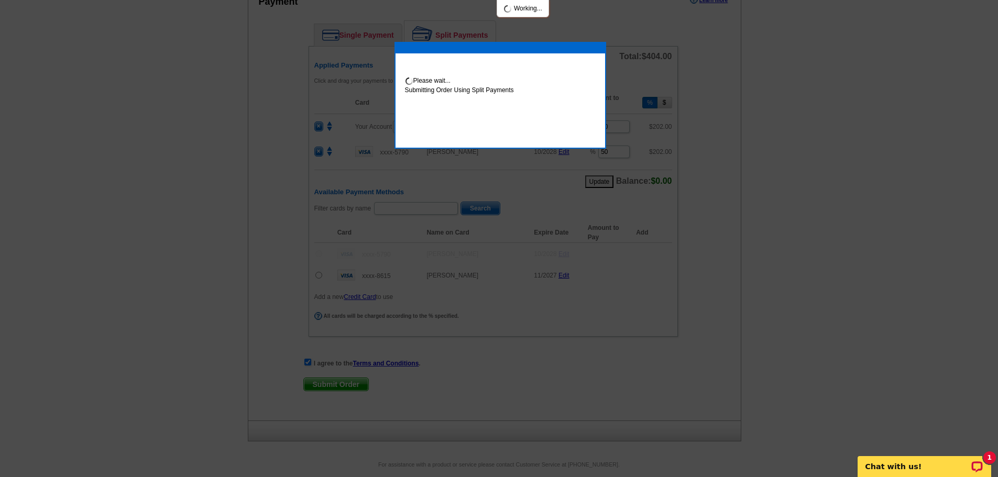
scroll to position [527, 0]
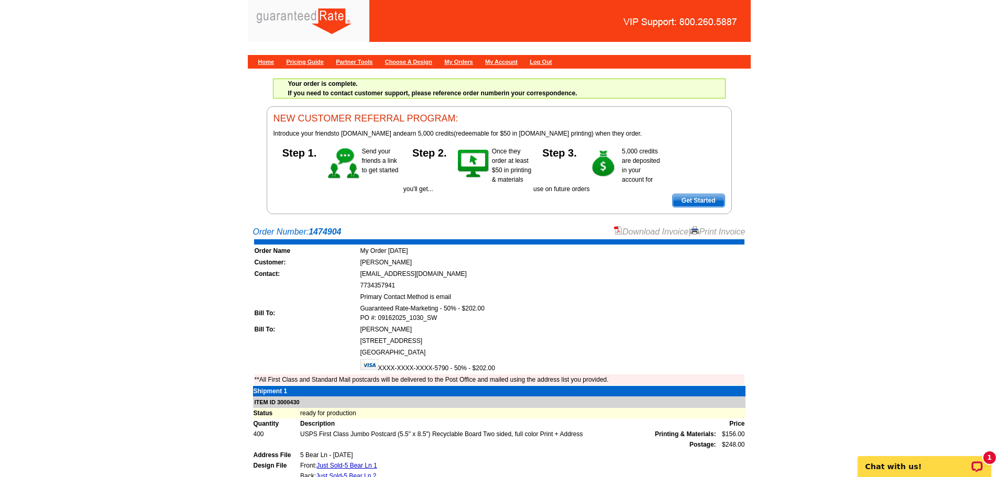
click at [673, 230] on link "Download Invoice" at bounding box center [651, 231] width 74 height 9
